Goal: Find specific page/section: Find specific page/section

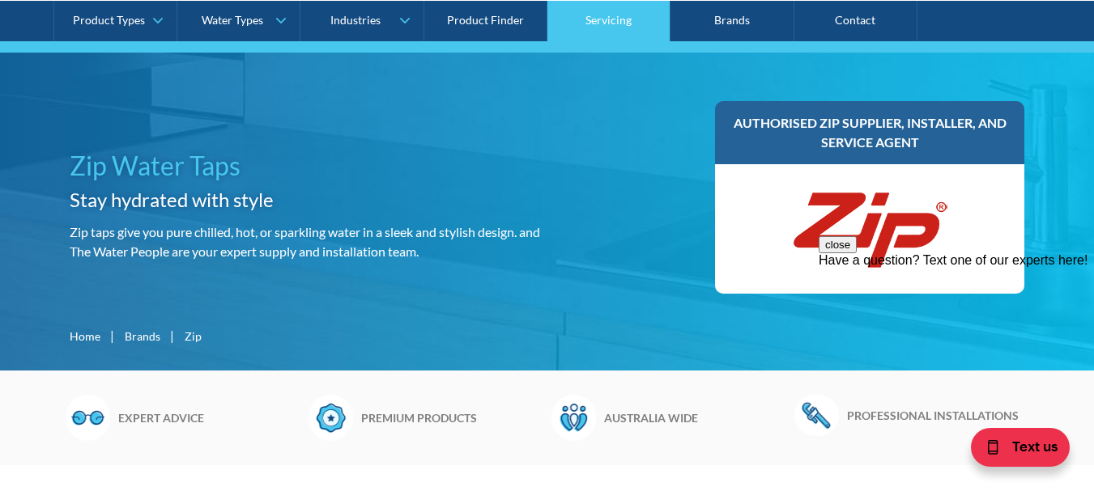
click at [627, 21] on link "Servicing" at bounding box center [608, 20] width 123 height 40
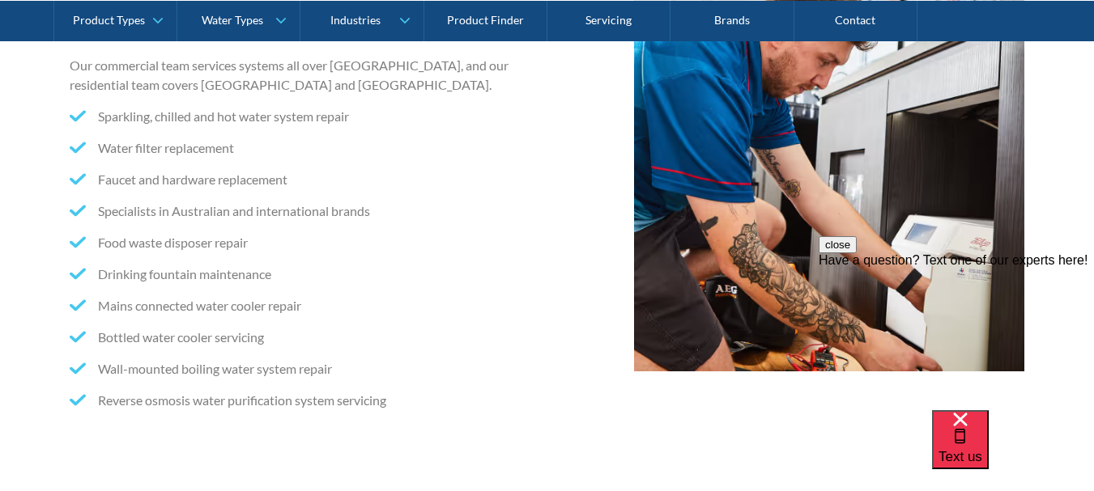
scroll to position [486, 0]
